Goal: Task Accomplishment & Management: Manage account settings

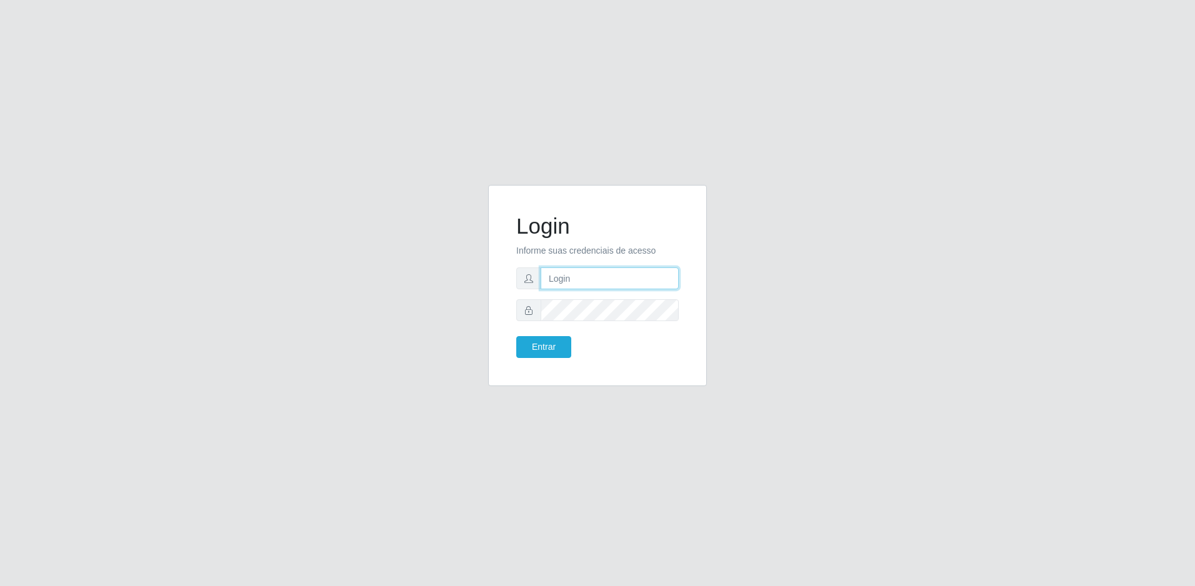
click at [585, 287] on input "text" at bounding box center [609, 278] width 138 height 22
type input "[PERSON_NAME].junior"
click at [516, 336] on button "Entrar" at bounding box center [543, 347] width 55 height 22
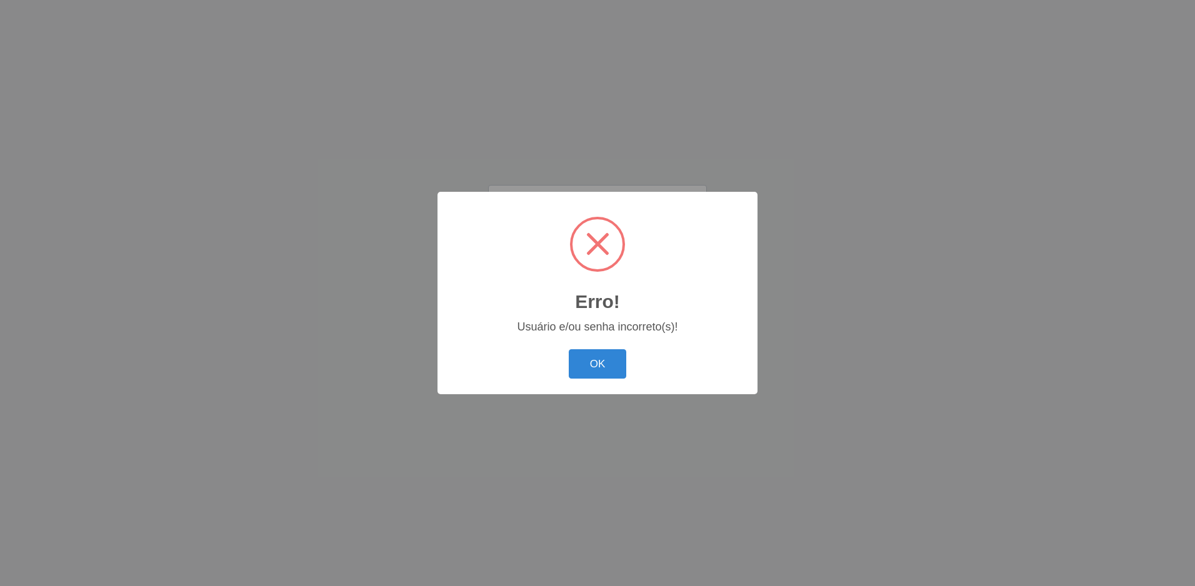
drag, startPoint x: 597, startPoint y: 369, endPoint x: 588, endPoint y: 347, distance: 24.1
click at [596, 368] on button "OK" at bounding box center [598, 363] width 58 height 29
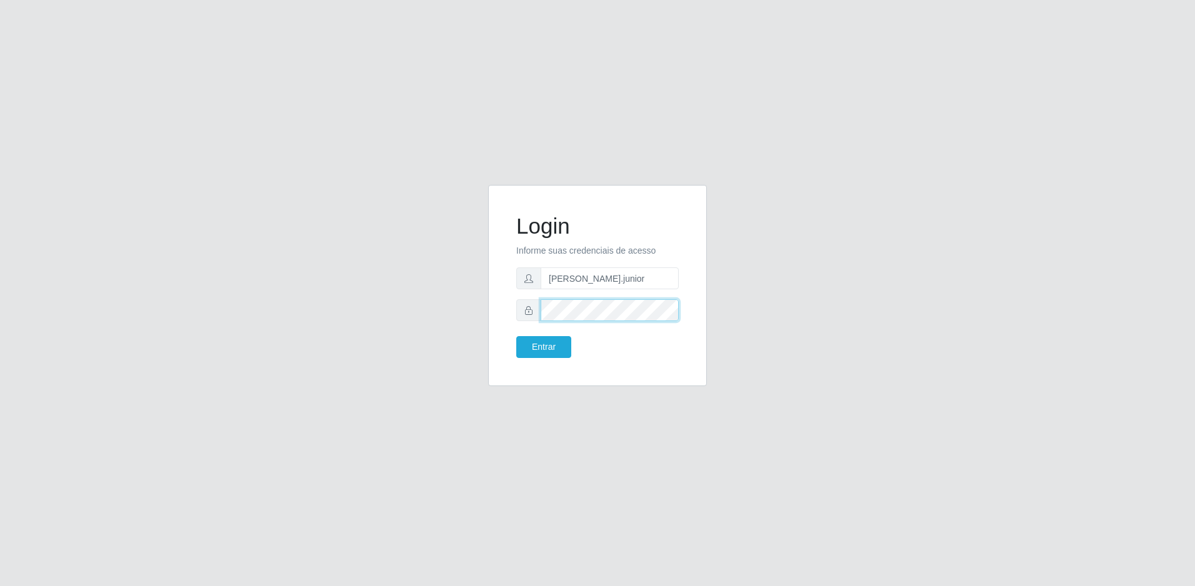
click at [511, 306] on div "Login Informe suas credenciais de acesso ricardo.junior Entrar" at bounding box center [597, 286] width 187 height 170
click at [516, 336] on button "Entrar" at bounding box center [543, 347] width 55 height 22
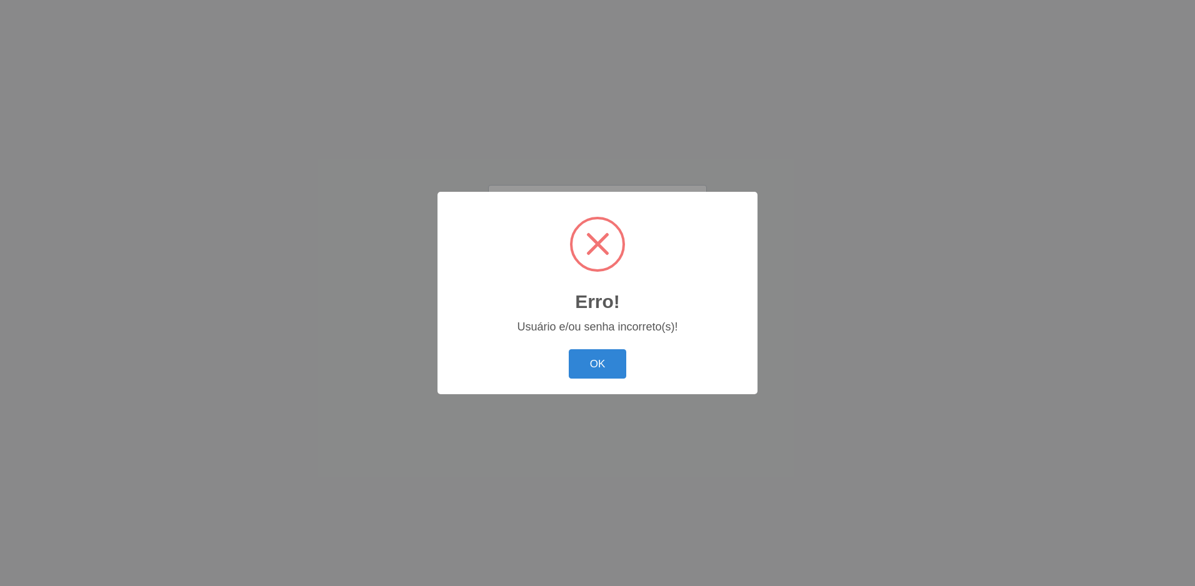
click at [569, 349] on button "OK" at bounding box center [598, 363] width 58 height 29
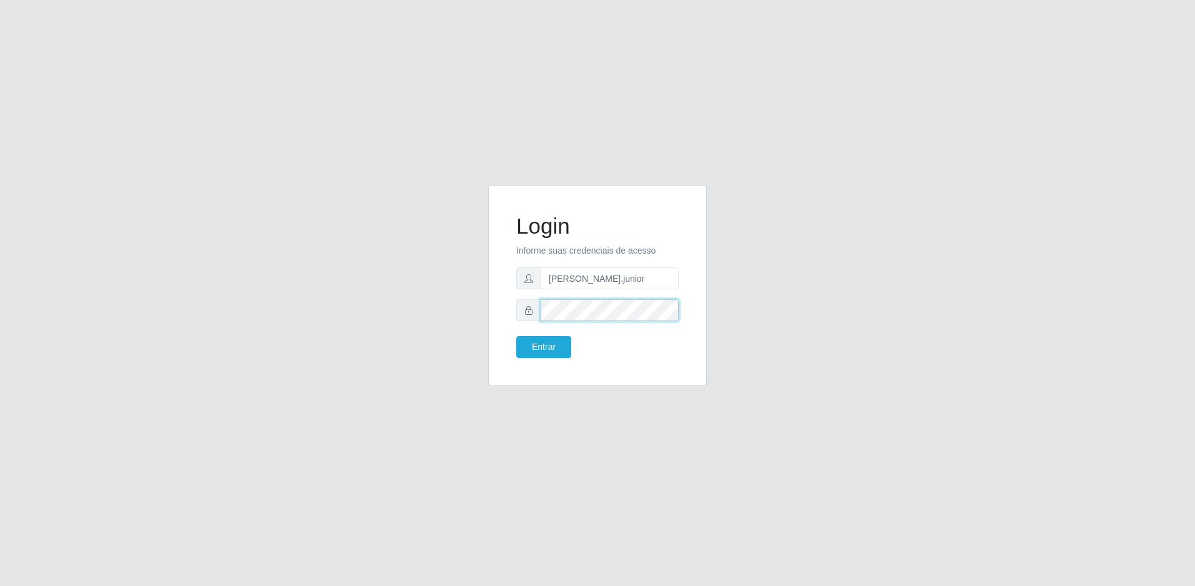
click at [502, 331] on div "Login Informe suas credenciais de acesso ricardo.junior Entrar" at bounding box center [597, 285] width 219 height 201
click at [516, 336] on button "Entrar" at bounding box center [543, 347] width 55 height 22
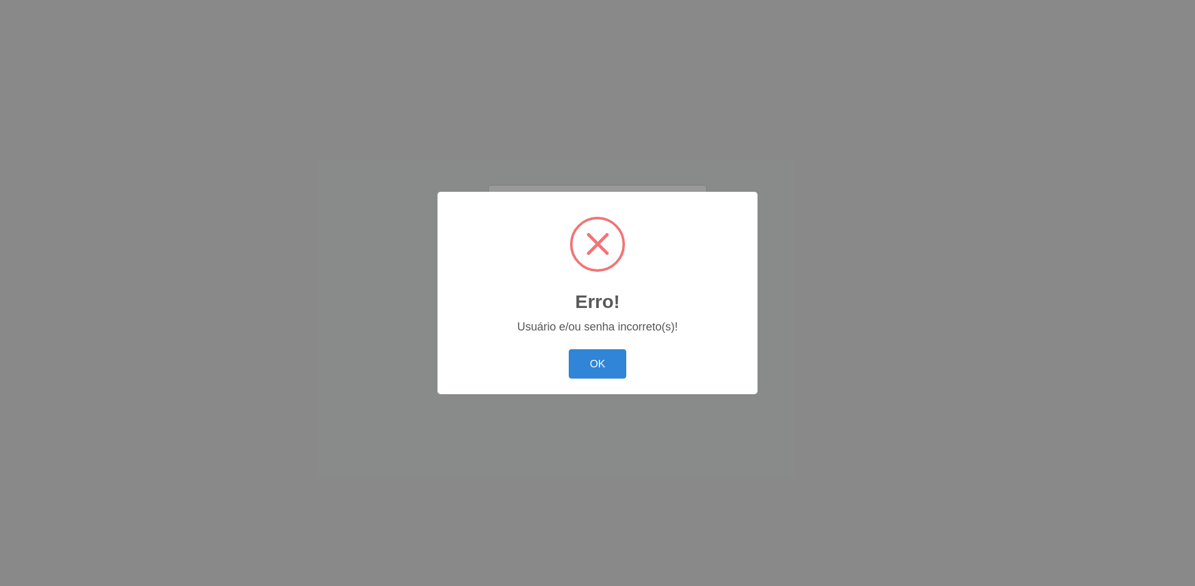
click at [569, 349] on button "OK" at bounding box center [598, 363] width 58 height 29
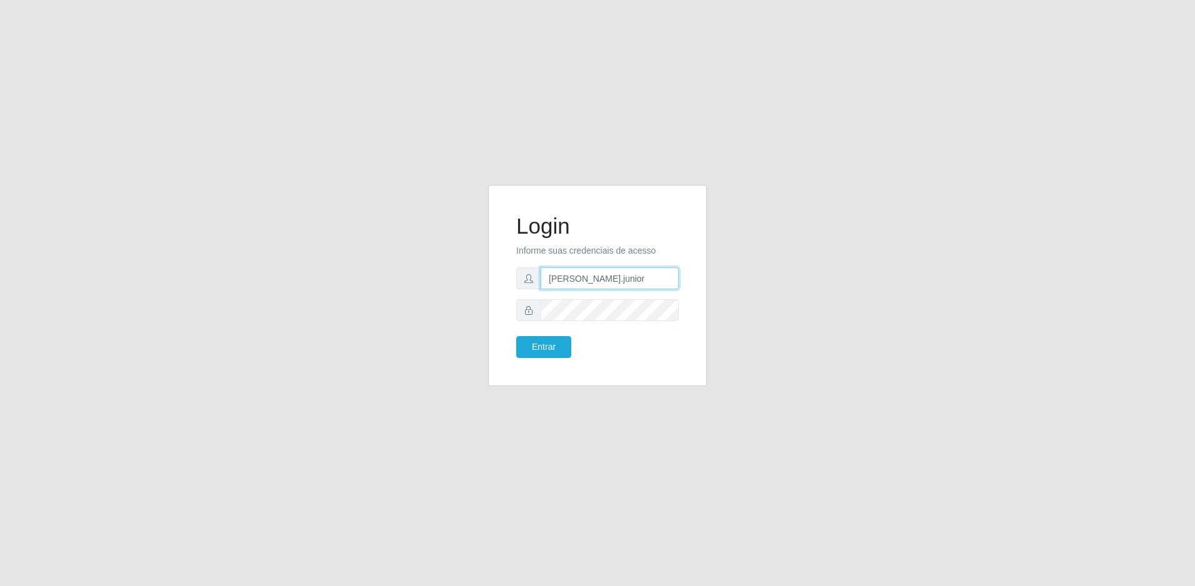
click at [646, 277] on input "[PERSON_NAME].junior" at bounding box center [609, 278] width 138 height 22
type input "[PERSON_NAME][EMAIL_ADDRESS][DOMAIN_NAME]"
click at [516, 336] on button "Entrar" at bounding box center [543, 347] width 55 height 22
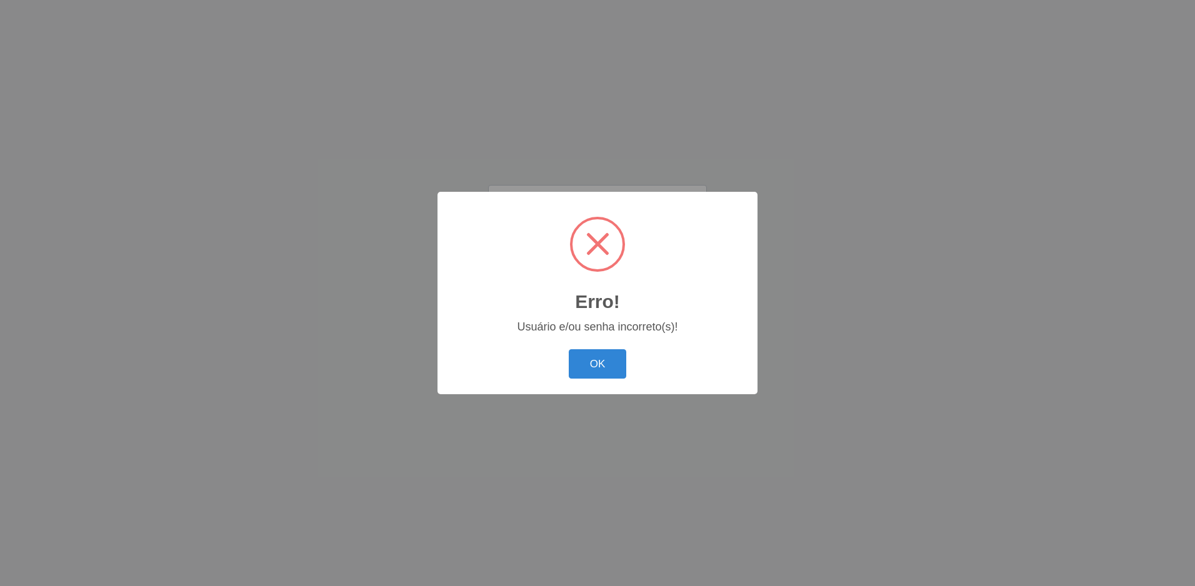
scroll to position [0, 0]
click at [598, 356] on button "OK" at bounding box center [598, 363] width 58 height 29
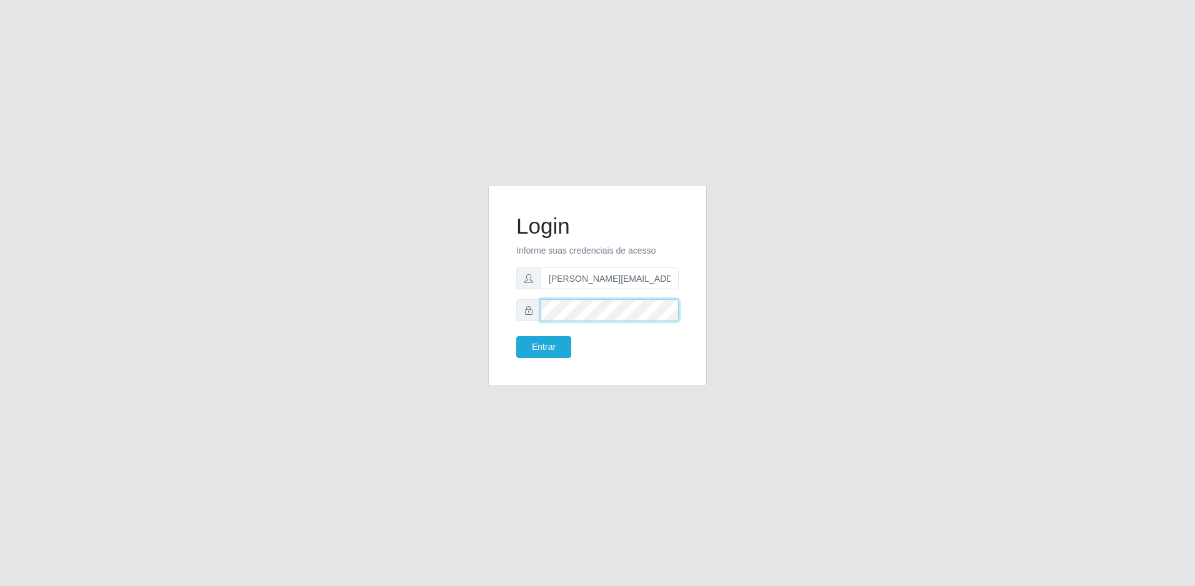
click at [516, 336] on button "Entrar" at bounding box center [543, 347] width 55 height 22
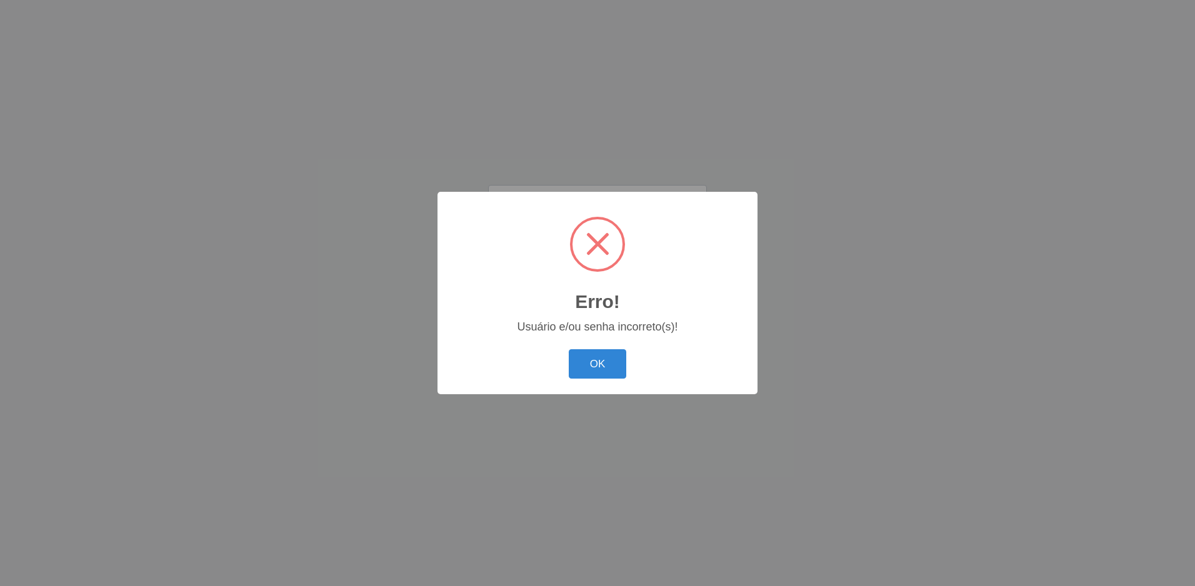
click at [569, 349] on button "OK" at bounding box center [598, 363] width 58 height 29
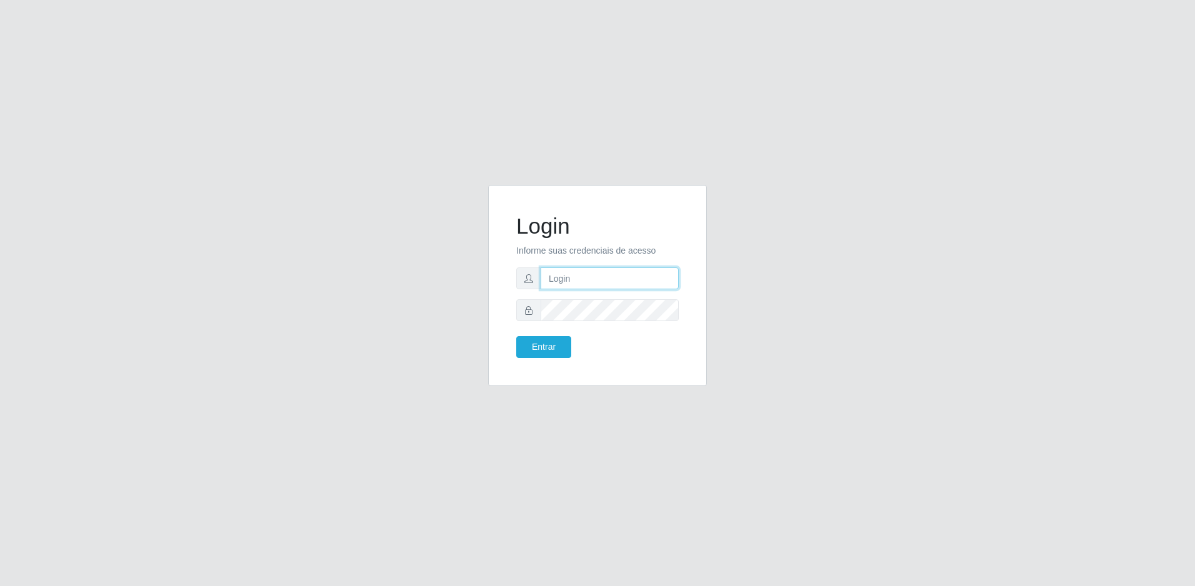
click at [555, 282] on input "text" at bounding box center [609, 278] width 138 height 22
type input "[PERSON_NAME].junior"
click at [516, 336] on button "Entrar" at bounding box center [543, 347] width 55 height 22
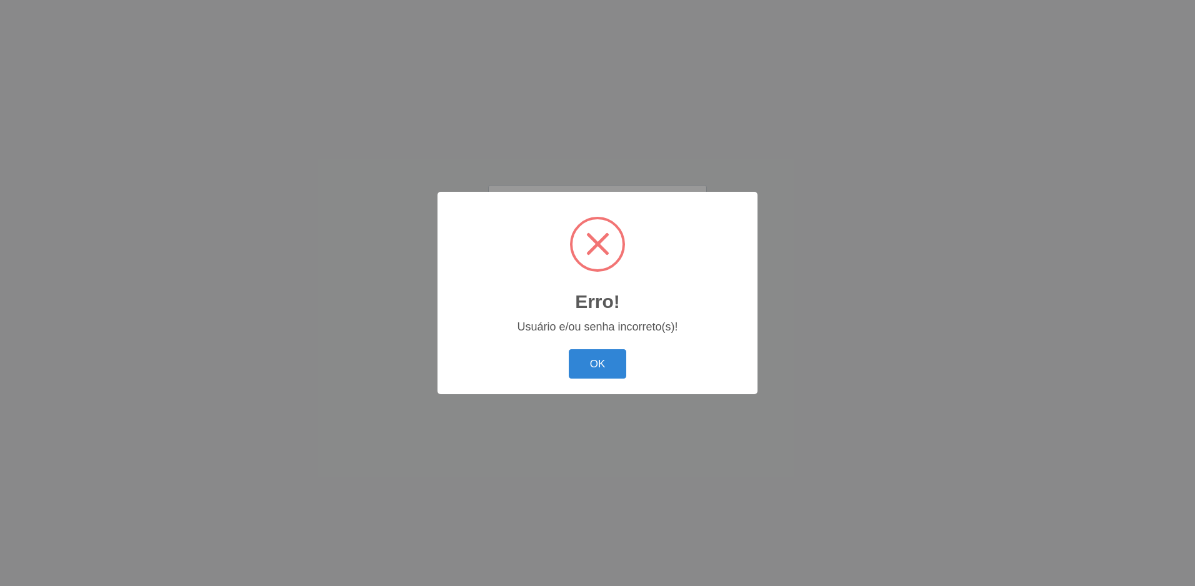
click at [569, 349] on button "OK" at bounding box center [598, 363] width 58 height 29
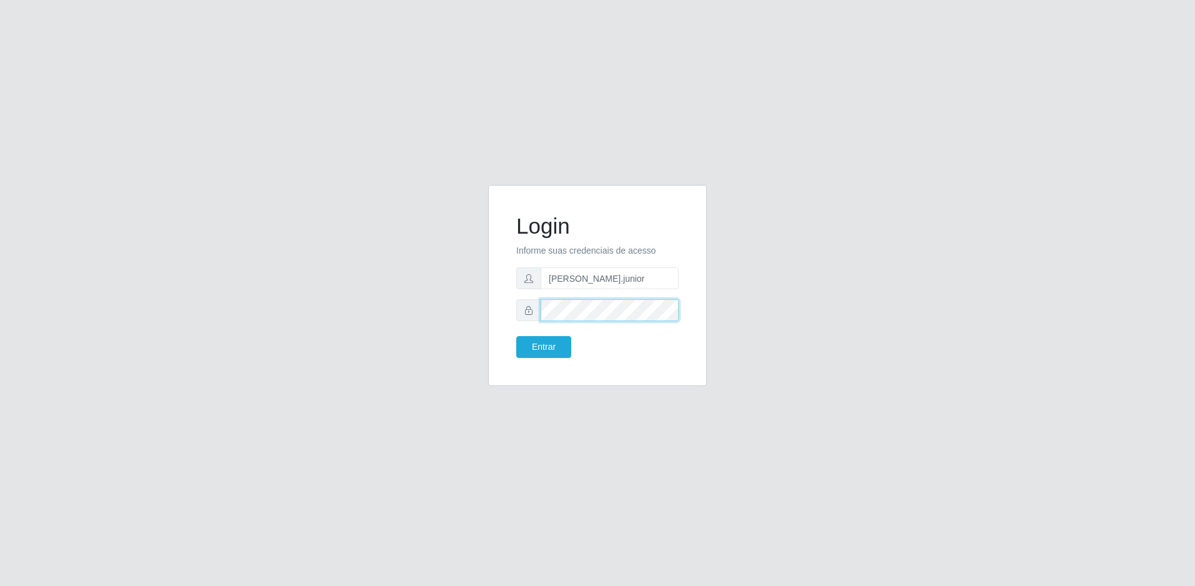
click at [516, 336] on button "Entrar" at bounding box center [543, 347] width 55 height 22
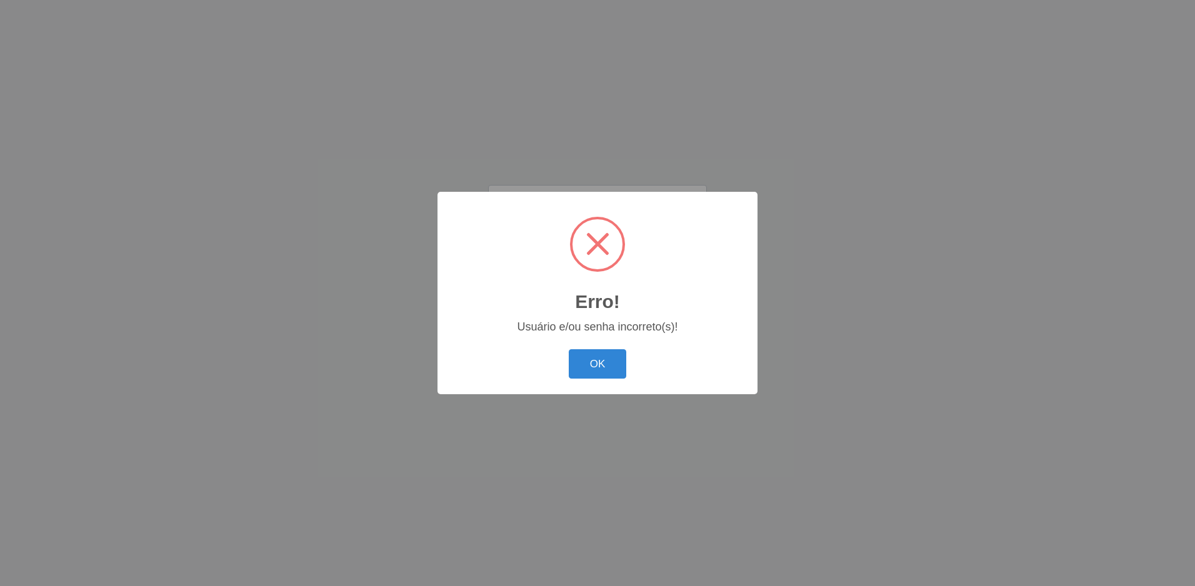
click at [569, 349] on button "OK" at bounding box center [598, 363] width 58 height 29
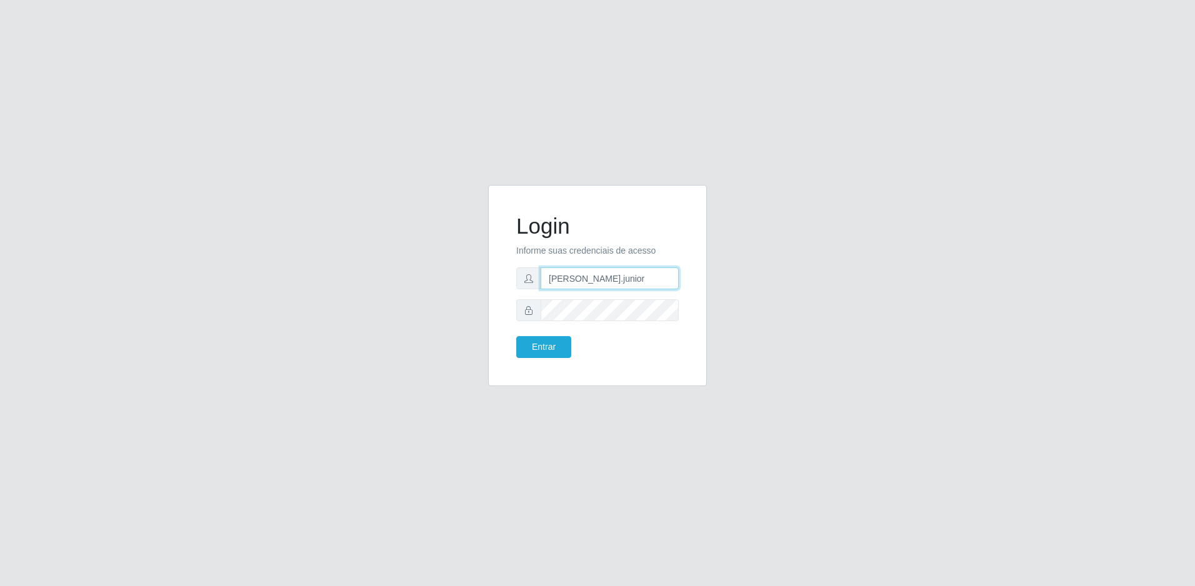
click at [657, 269] on input "[PERSON_NAME].junior" at bounding box center [609, 278] width 138 height 22
type input "[PERSON_NAME][EMAIL_ADDRESS][DOMAIN_NAME]"
click at [516, 336] on button "Entrar" at bounding box center [543, 347] width 55 height 22
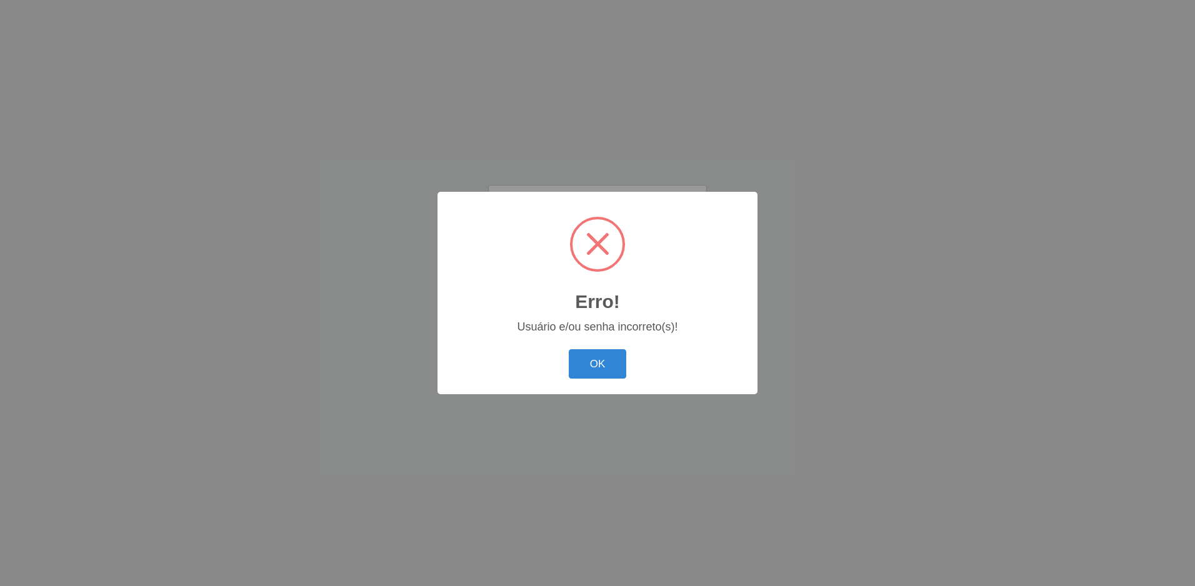
scroll to position [0, 0]
click at [607, 359] on button "OK" at bounding box center [598, 363] width 58 height 29
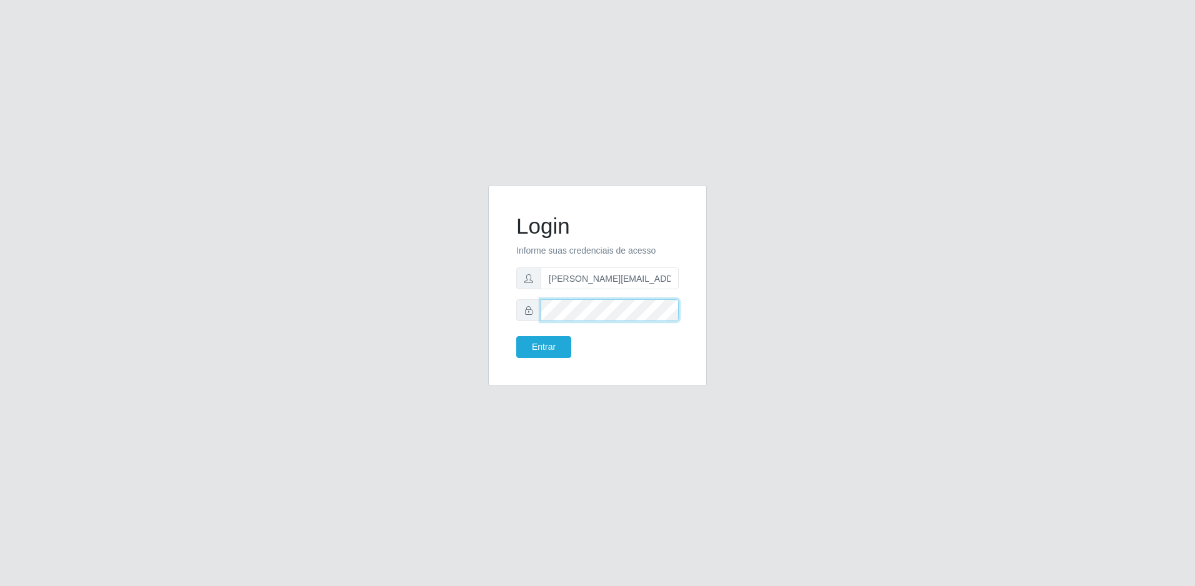
click at [516, 336] on button "Entrar" at bounding box center [543, 347] width 55 height 22
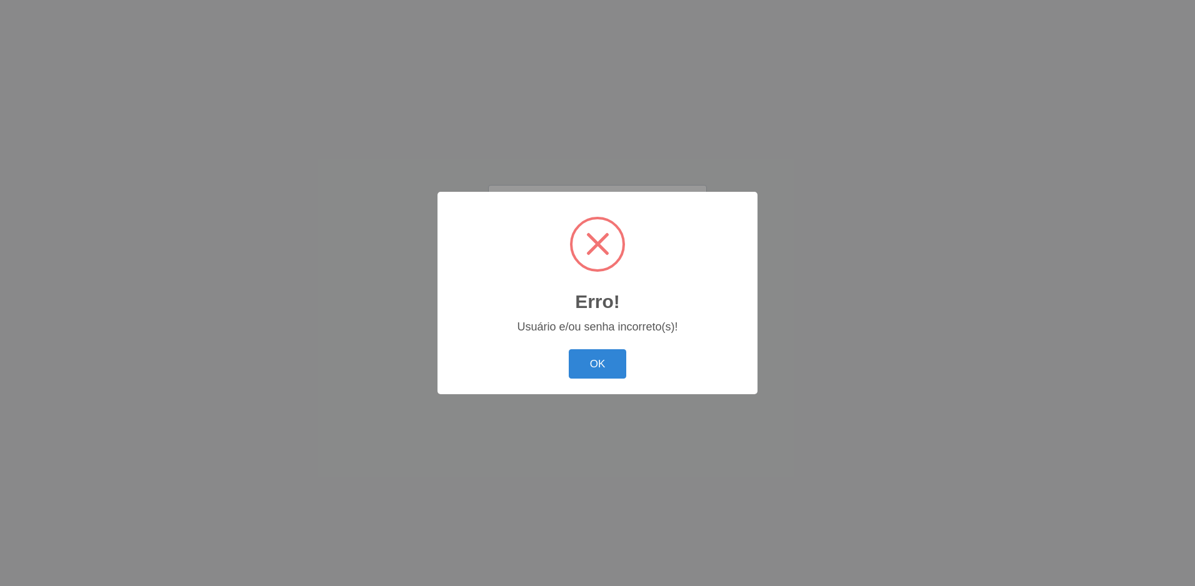
click at [569, 349] on button "OK" at bounding box center [598, 363] width 58 height 29
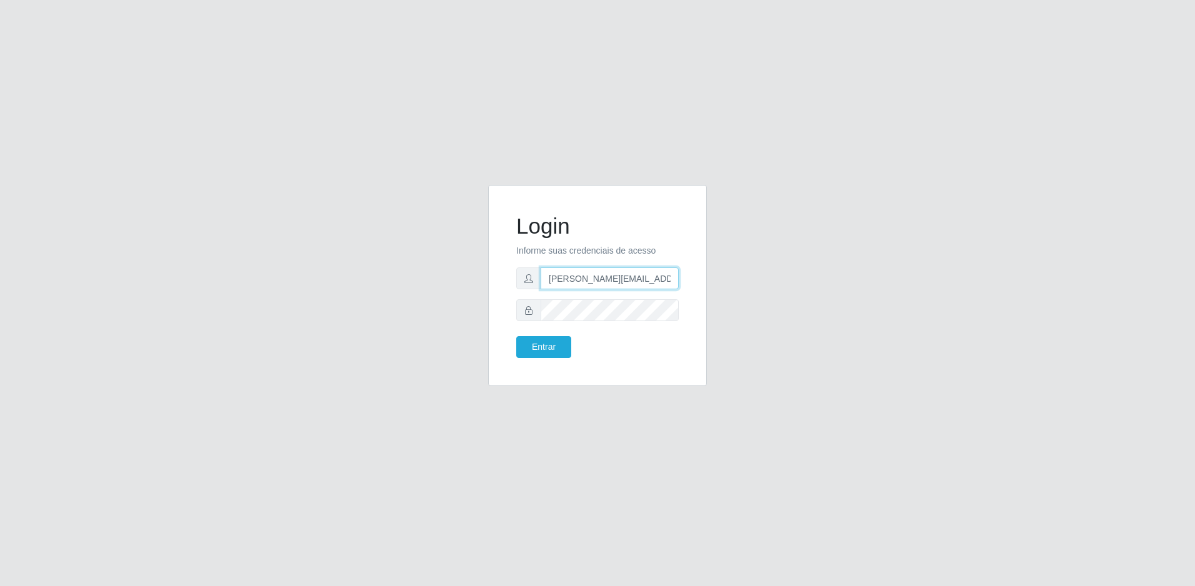
scroll to position [0, 3]
drag, startPoint x: 600, startPoint y: 280, endPoint x: 733, endPoint y: 287, distance: 133.9
click at [733, 287] on div "Login Informe suas credenciais de acesso [PERSON_NAME][EMAIL_ADDRESS][DOMAIN_NA…" at bounding box center [597, 293] width 712 height 216
type input "[PERSON_NAME].junior"
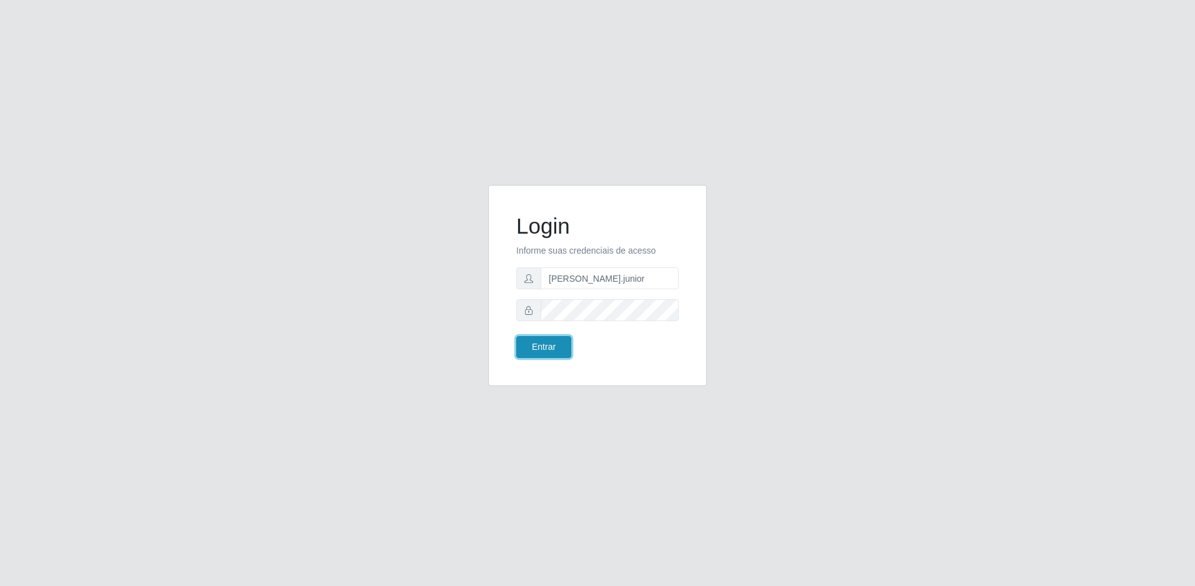
click at [557, 354] on button "Entrar" at bounding box center [543, 347] width 55 height 22
